Goal: Information Seeking & Learning: Learn about a topic

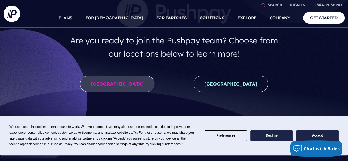
click at [116, 87] on link "[GEOGRAPHIC_DATA]" at bounding box center [117, 84] width 74 height 16
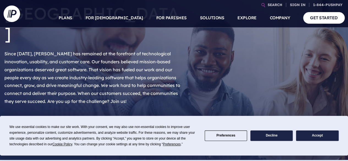
click at [37, 116] on link "View Openings" at bounding box center [35, 124] width 63 height 16
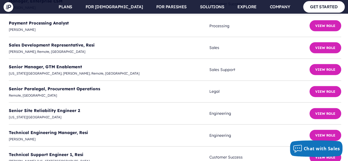
scroll to position [1643, 0]
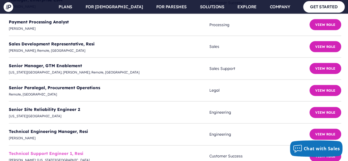
click at [58, 151] on link "Technical Support Engineer 1, Resi" at bounding box center [46, 153] width 75 height 5
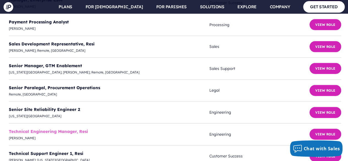
click at [47, 129] on link "Technical Engineering Manager, Resi" at bounding box center [48, 131] width 79 height 5
